Goal: Entertainment & Leisure: Browse casually

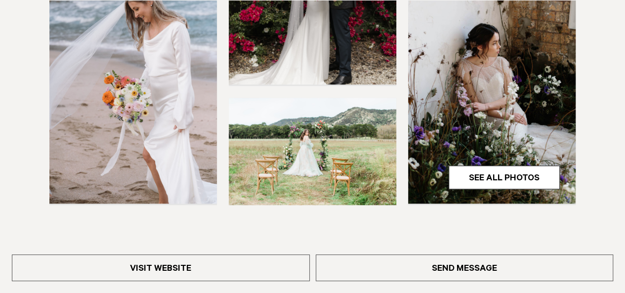
scroll to position [319, 0]
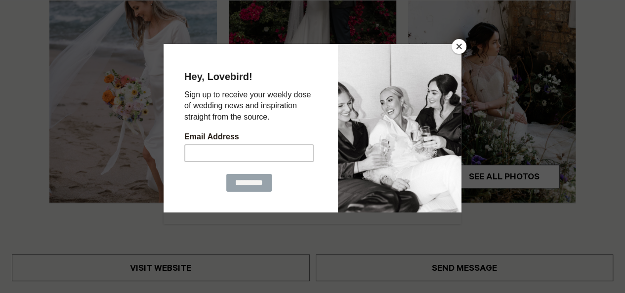
click at [475, 176] on div at bounding box center [312, 146] width 625 height 293
click at [454, 50] on button "Close" at bounding box center [458, 46] width 15 height 15
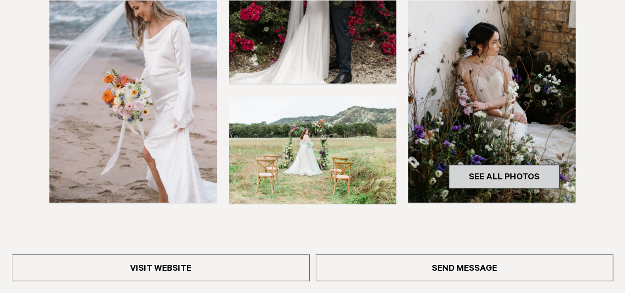
click at [482, 185] on link "See All Photos" at bounding box center [503, 176] width 111 height 24
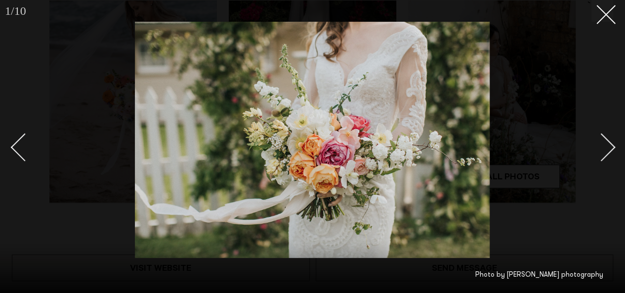
click at [606, 147] on div "Next slide" at bounding box center [601, 147] width 28 height 28
click at [606, 16] on icon at bounding box center [602, 11] width 12 height 12
